Goal: Task Accomplishment & Management: Manage account settings

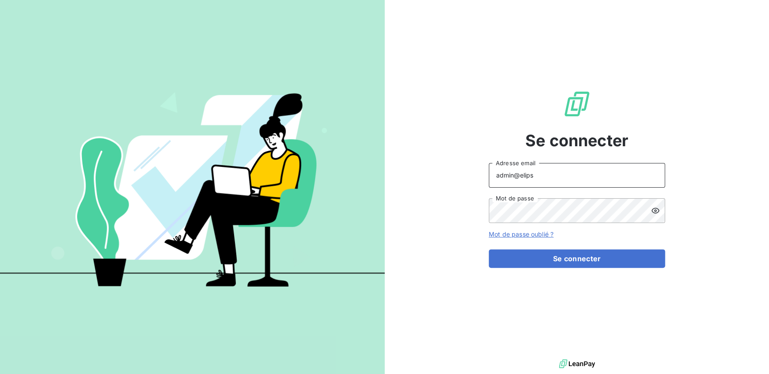
click at [576, 181] on input "admin@elips" at bounding box center [577, 175] width 176 height 25
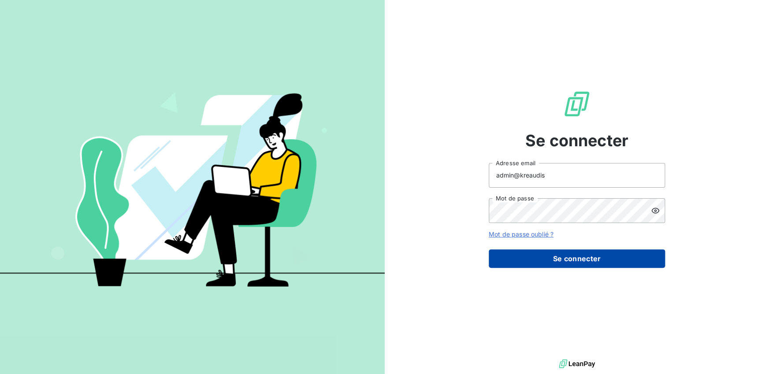
type input "admin@kreaudis"
click at [550, 254] on button "Se connecter" at bounding box center [577, 258] width 176 height 19
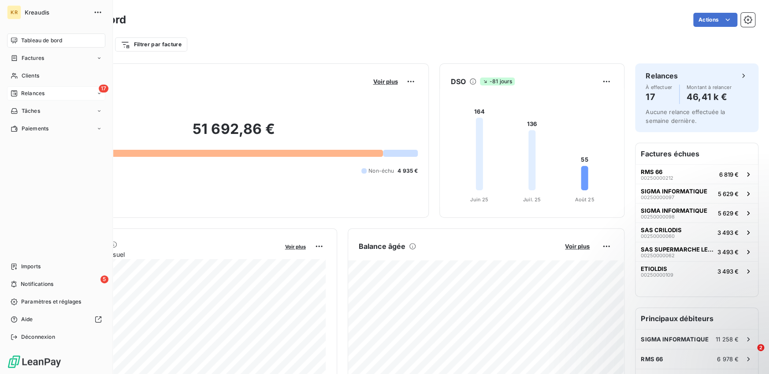
click at [25, 95] on span "Relances" at bounding box center [32, 93] width 23 height 8
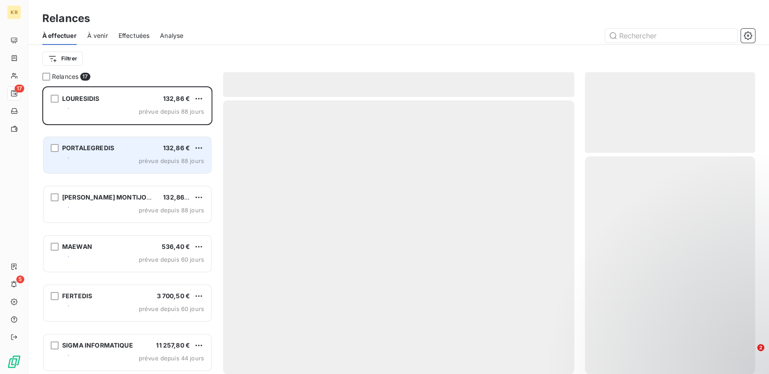
scroll to position [288, 170]
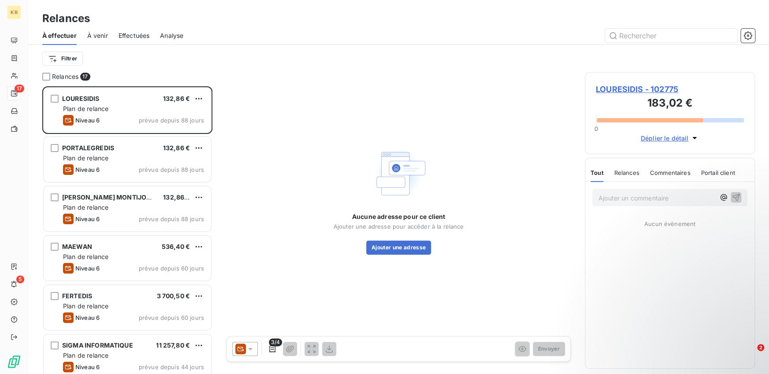
click at [143, 28] on div "Effectuées" at bounding box center [134, 35] width 31 height 19
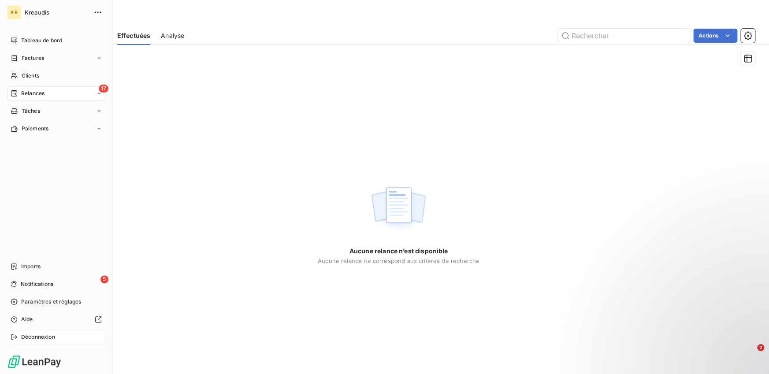
click at [30, 335] on span "Déconnexion" at bounding box center [38, 337] width 34 height 8
